Goal: Manage account settings

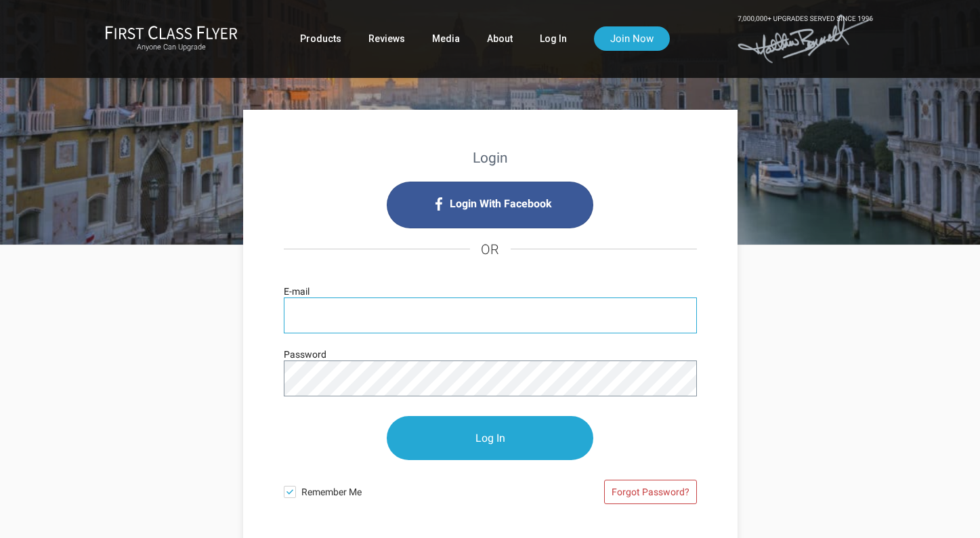
type input "kadeane705@gmail.com"
click at [490, 438] on input "Log In" at bounding box center [490, 438] width 207 height 44
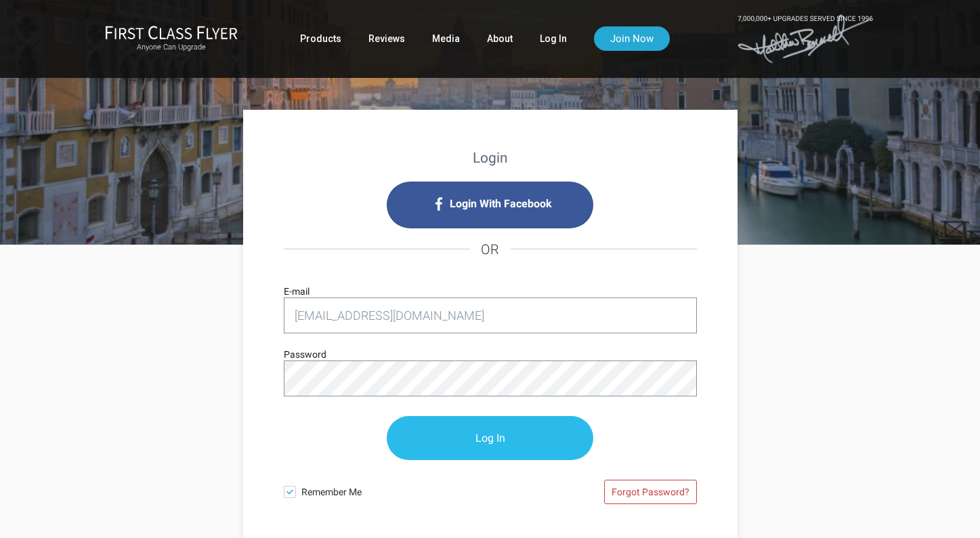
click at [459, 438] on input "Log In" at bounding box center [490, 438] width 207 height 44
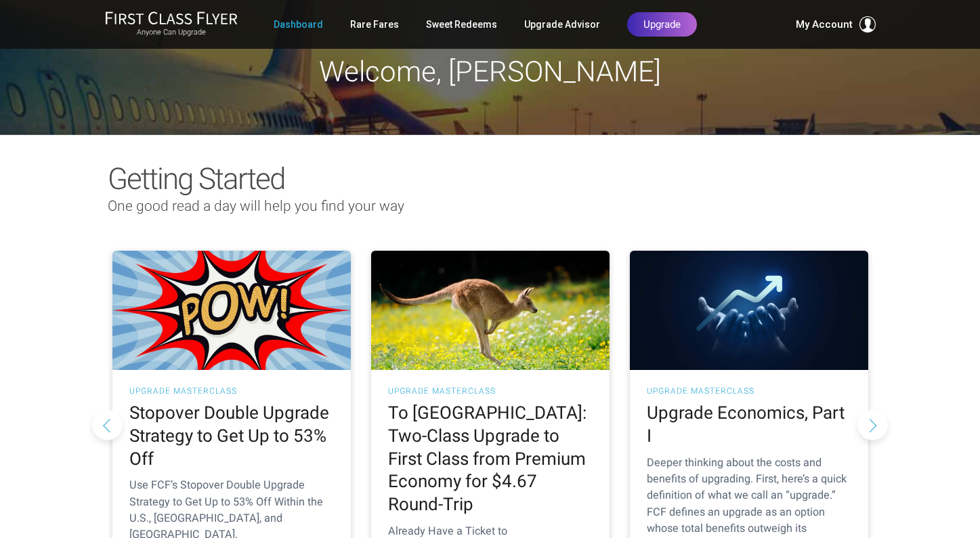
scroll to position [13, 0]
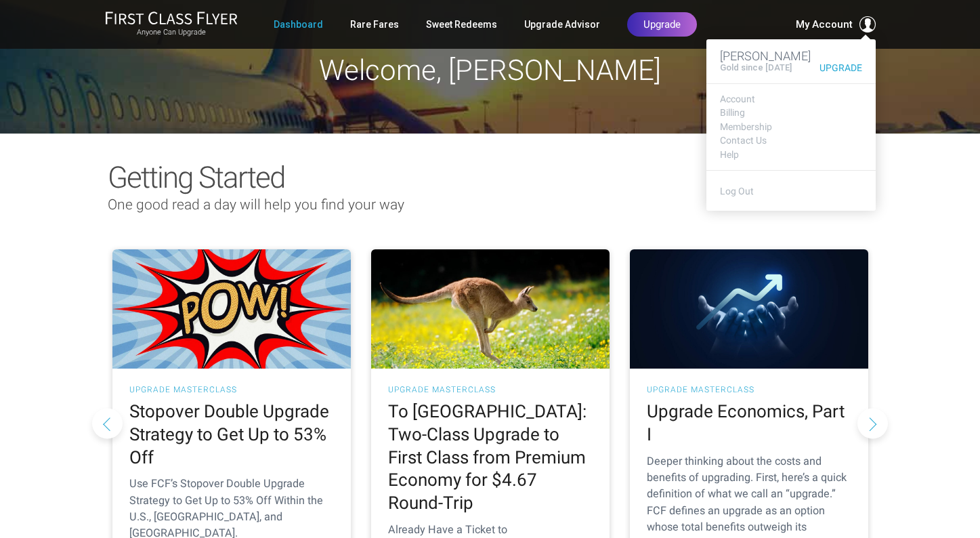
click at [869, 26] on span at bounding box center [868, 24] width 16 height 16
click at [736, 108] on link "Billing" at bounding box center [791, 113] width 142 height 10
click at [734, 111] on link "Billing" at bounding box center [791, 113] width 142 height 10
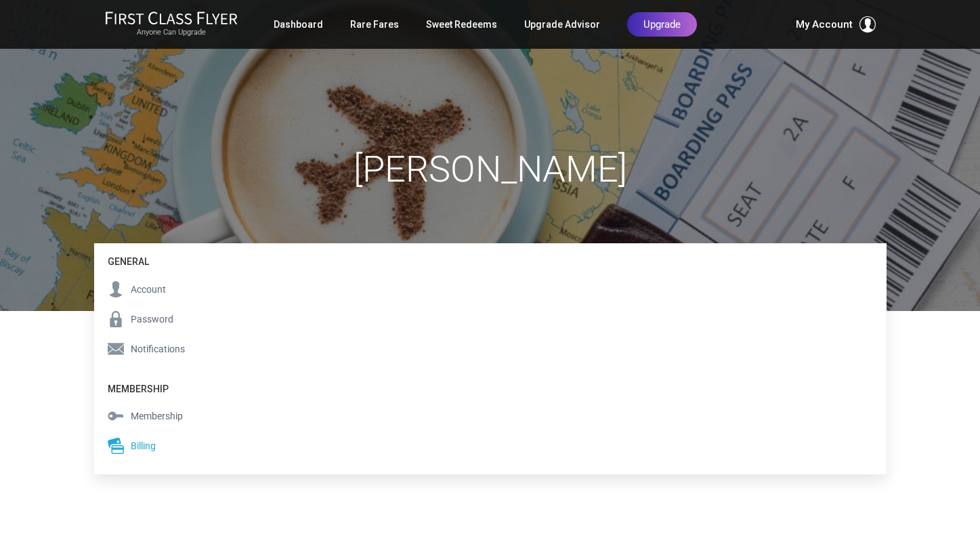
click at [144, 440] on span "Billing" at bounding box center [143, 445] width 25 height 15
click at [292, 173] on h1 "Kathryn Deane" at bounding box center [490, 169] width 793 height 40
click at [319, 21] on link "Dashboard" at bounding box center [298, 24] width 49 height 24
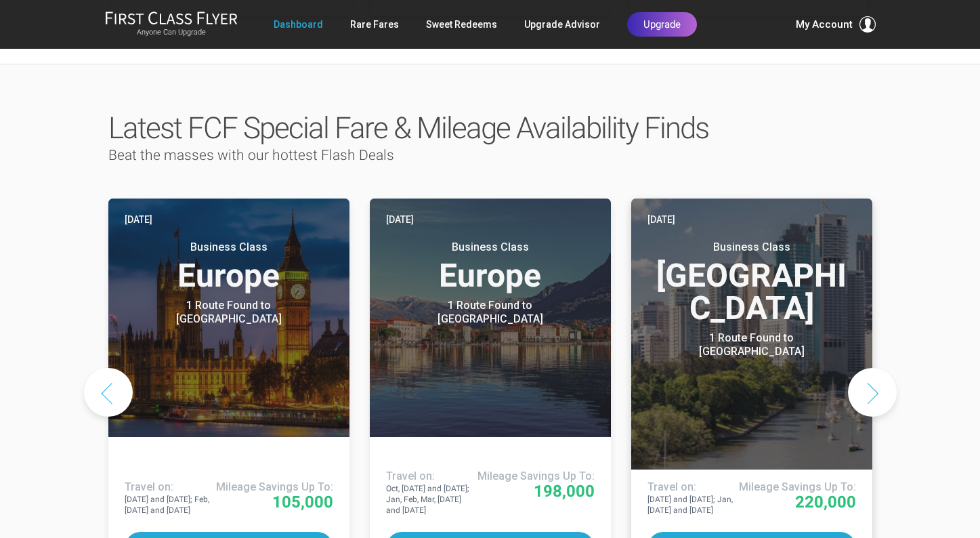
scroll to position [619, 0]
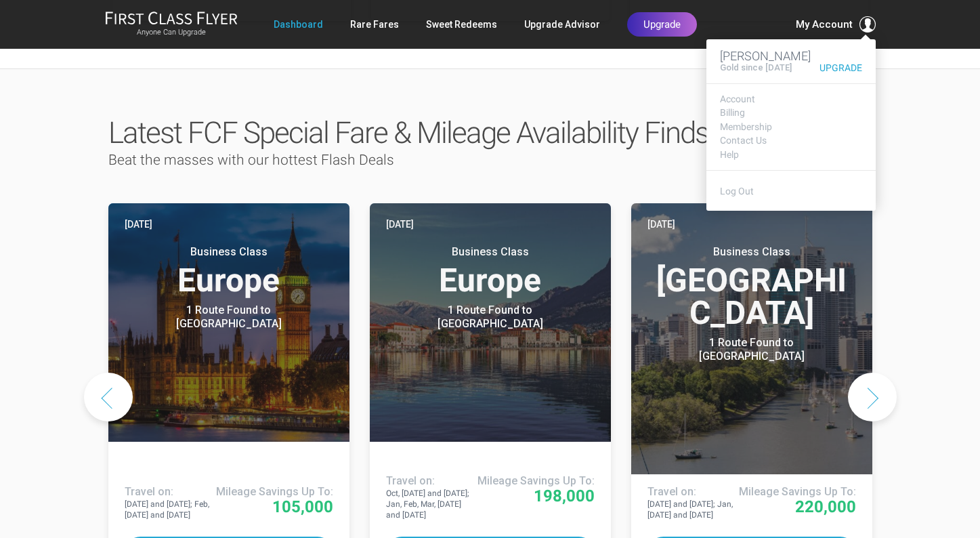
click at [871, 18] on span at bounding box center [868, 24] width 16 height 16
click at [764, 123] on link "Membership" at bounding box center [791, 127] width 142 height 10
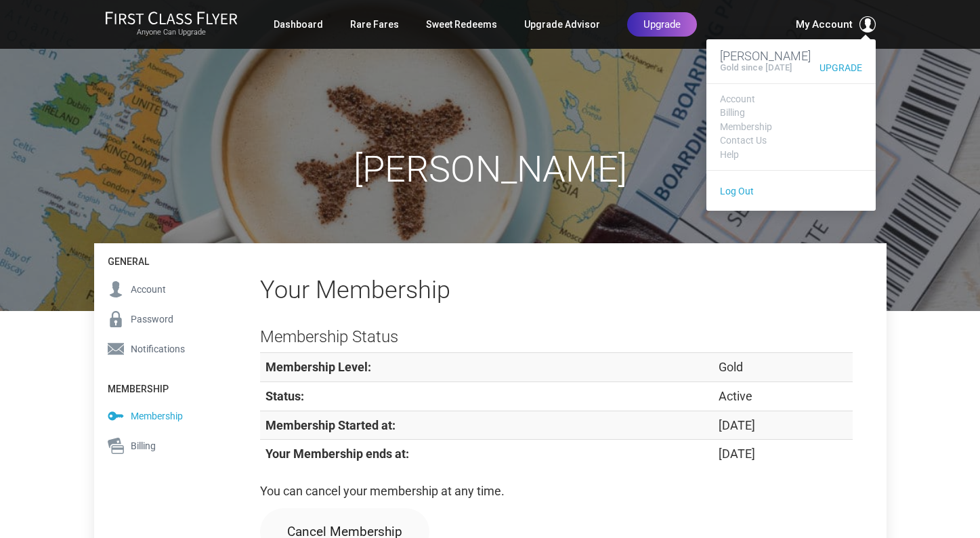
click at [739, 190] on link "Log Out" at bounding box center [737, 191] width 34 height 11
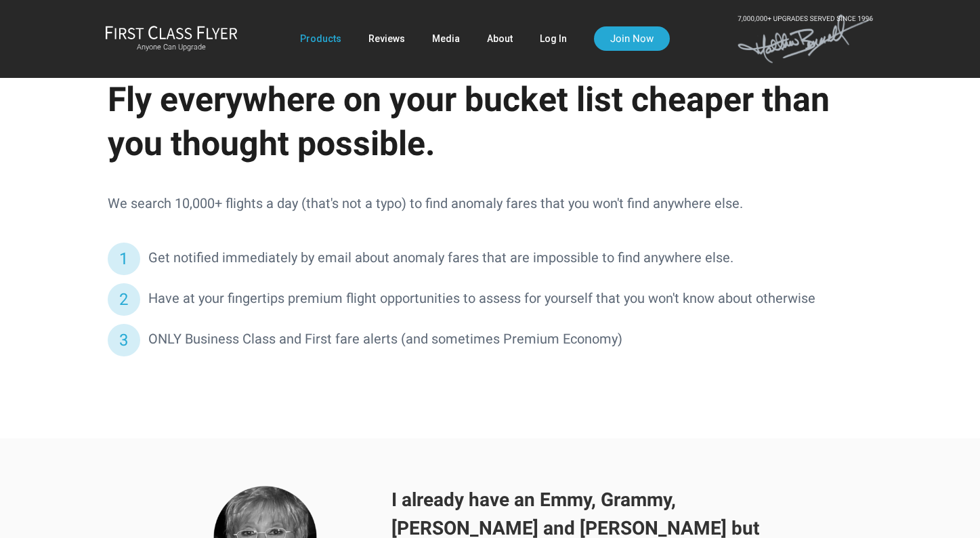
scroll to position [2594, 0]
